Goal: Information Seeking & Learning: Find specific fact

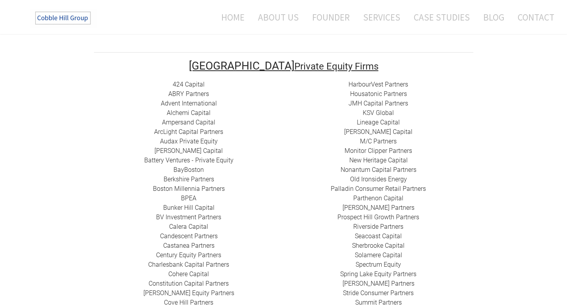
scroll to position [152, 0]
drag, startPoint x: 221, startPoint y: 104, endPoint x: 162, endPoint y: 104, distance: 58.9
click at [162, 104] on div "424 Capital ​ABRY Partners Advent International Alchemi Capital ​Ampersand Capi…" at bounding box center [189, 246] width 190 height 332
copy link "Alchemi Capital"
click at [229, 113] on div "424 Capital ​ABRY Partners Advent International Alchemi Capital ​Ampersand Capi…" at bounding box center [189, 246] width 190 height 332
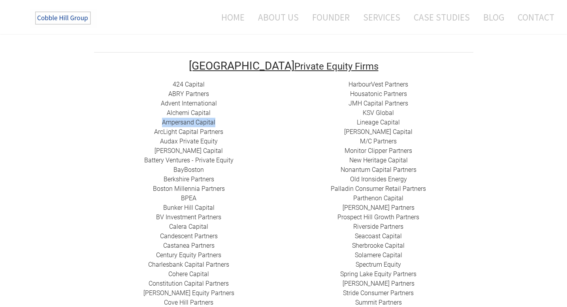
drag, startPoint x: 218, startPoint y: 113, endPoint x: 162, endPoint y: 111, distance: 55.4
click at [162, 111] on div "424 Capital ​ABRY Partners Advent International Alchemi Capital ​Ampersand Capi…" at bounding box center [189, 246] width 190 height 332
copy link "Ampersand Capital"
drag, startPoint x: 198, startPoint y: 124, endPoint x: 154, endPoint y: 123, distance: 43.9
click at [154, 123] on div "424 Capital ​ABRY Partners Advent International Alchemi Capital ​Ampersand Capi…" at bounding box center [189, 246] width 190 height 332
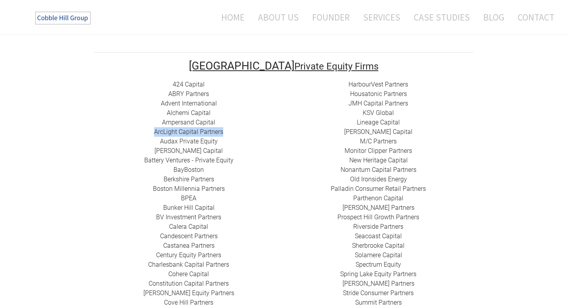
copy div "​​ ​ArcLight Capital Partners"
click at [166, 138] on link "Audax Private Equity" at bounding box center [189, 142] width 58 height 8
drag, startPoint x: 160, startPoint y: 132, endPoint x: 220, endPoint y: 132, distance: 60.1
click at [220, 132] on div "424 Capital ​ABRY Partners Advent International Alchemi Capital ​Ampersand Capi…" at bounding box center [189, 246] width 190 height 332
copy link "Audax Private Equity"
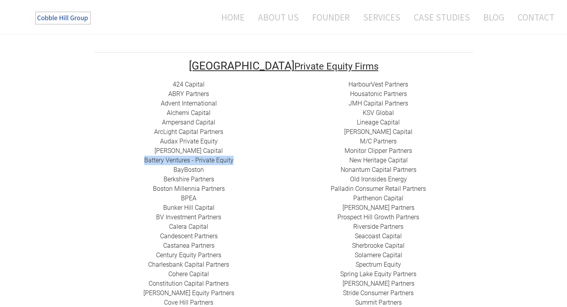
drag, startPoint x: 234, startPoint y: 151, endPoint x: 140, endPoint y: 153, distance: 94.1
click at [140, 153] on div "424 Capital ​ABRY Partners Advent International Alchemi Capital ​Ampersand Capi…" at bounding box center [189, 246] width 190 height 332
copy div "​ Battery Ventures - Private Equity"
